Goal: Navigation & Orientation: Understand site structure

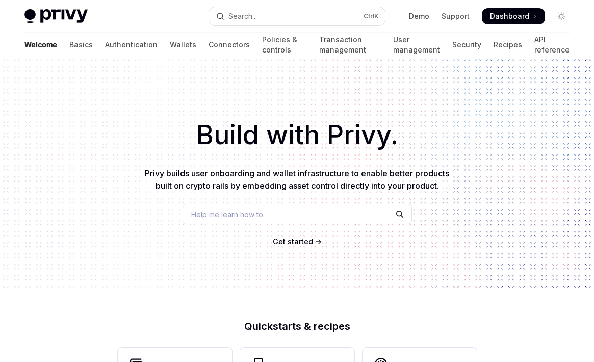
scroll to position [449, 0]
